Goal: Task Accomplishment & Management: Manage account settings

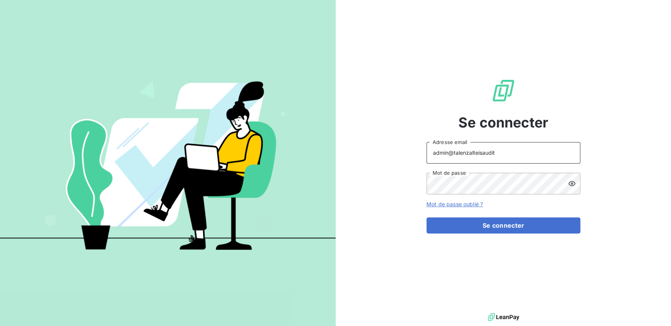
click at [498, 153] on input "admin@talenzalteisaudit" at bounding box center [503, 153] width 154 height 22
type input "admin@talenzalteisiledefrance"
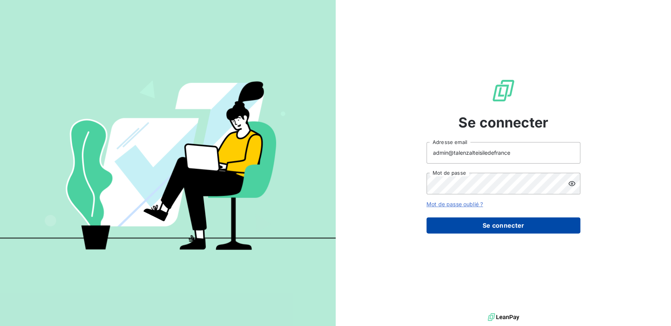
click at [503, 218] on button "Se connecter" at bounding box center [503, 226] width 154 height 16
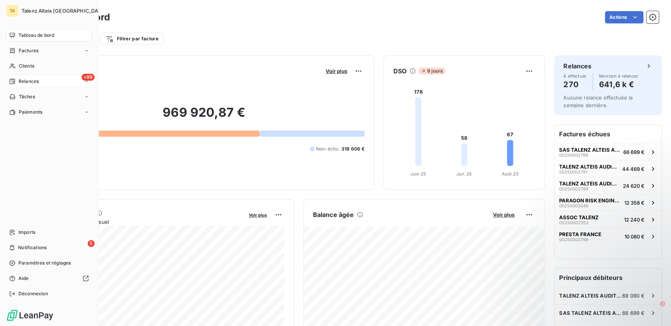
click at [18, 82] on span "Relances" at bounding box center [28, 81] width 20 height 7
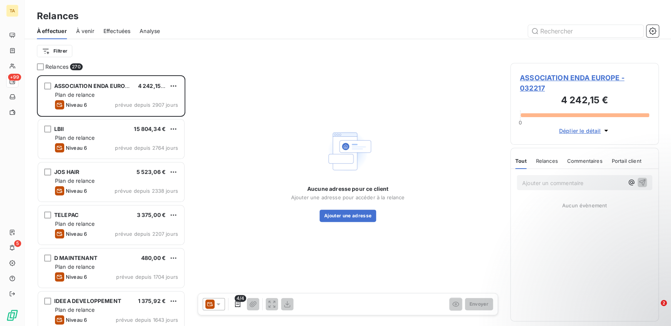
scroll to position [251, 148]
click at [120, 36] on div "Effectuées" at bounding box center [116, 31] width 27 height 16
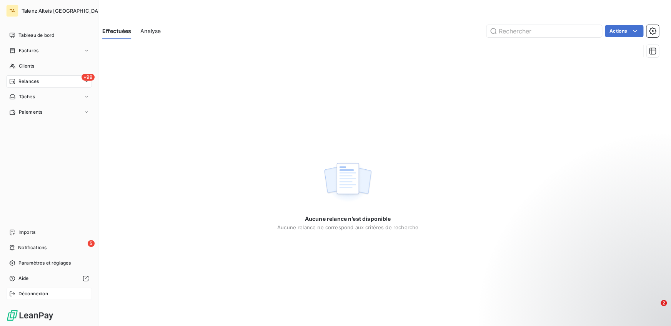
click at [17, 290] on div "Déconnexion" at bounding box center [49, 294] width 86 height 12
